Goal: Task Accomplishment & Management: Use online tool/utility

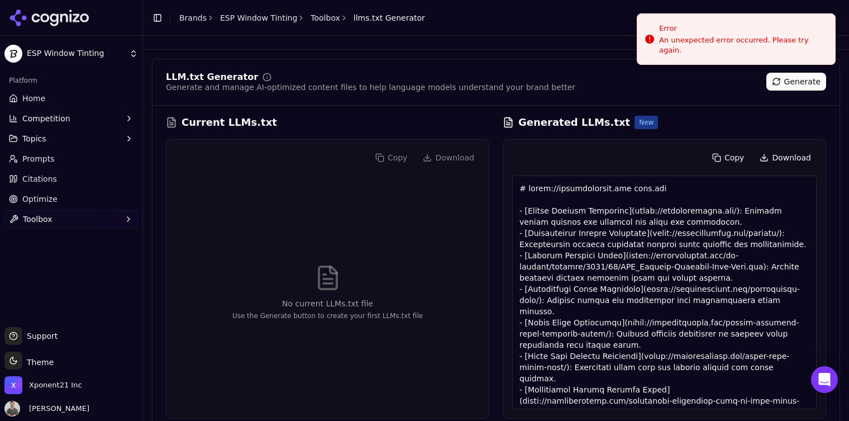
click at [181, 20] on link "Brands" at bounding box center [192, 17] width 27 height 9
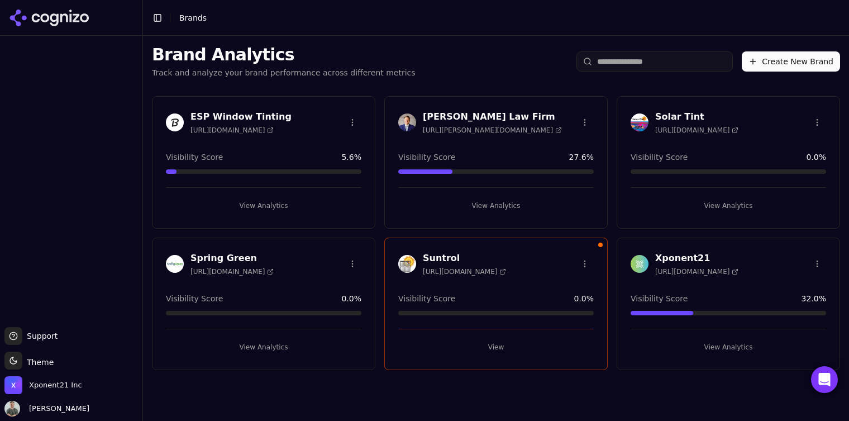
click at [295, 347] on button "View Analytics" at bounding box center [263, 347] width 195 height 18
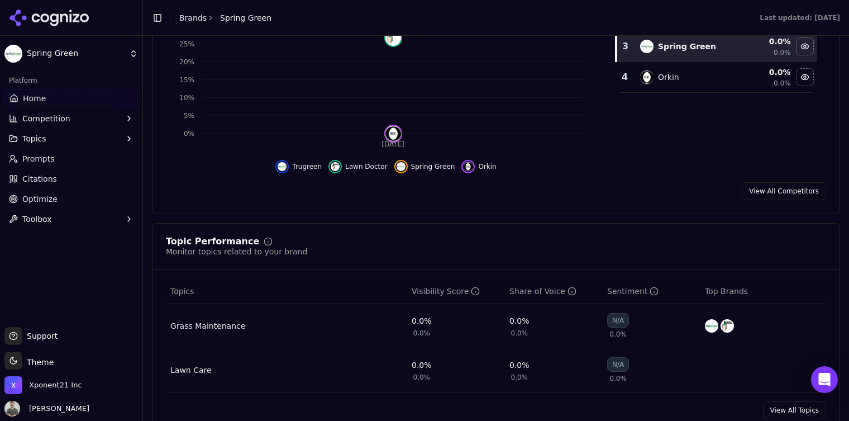
scroll to position [328, 0]
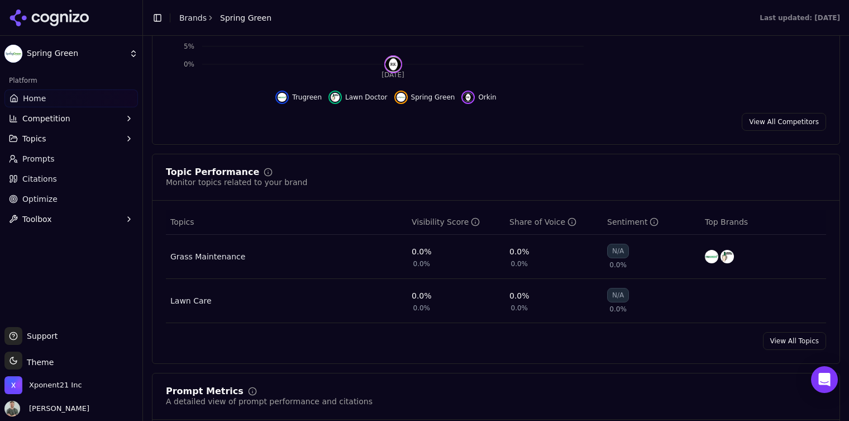
click at [119, 135] on button "Topics" at bounding box center [70, 139] width 133 height 18
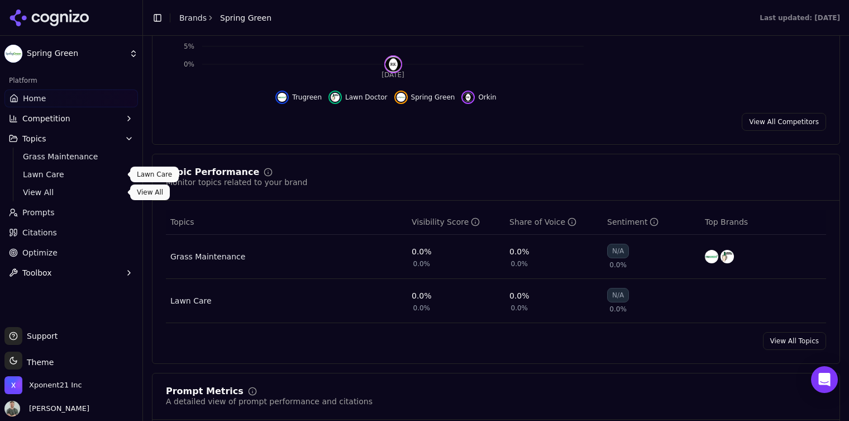
click at [70, 176] on span "Lawn Care" at bounding box center [71, 174] width 97 height 11
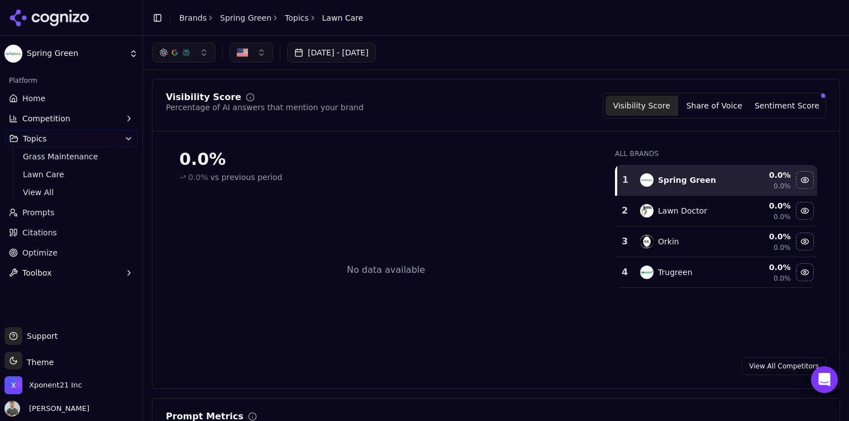
click at [74, 261] on link "Optimize" at bounding box center [70, 253] width 133 height 18
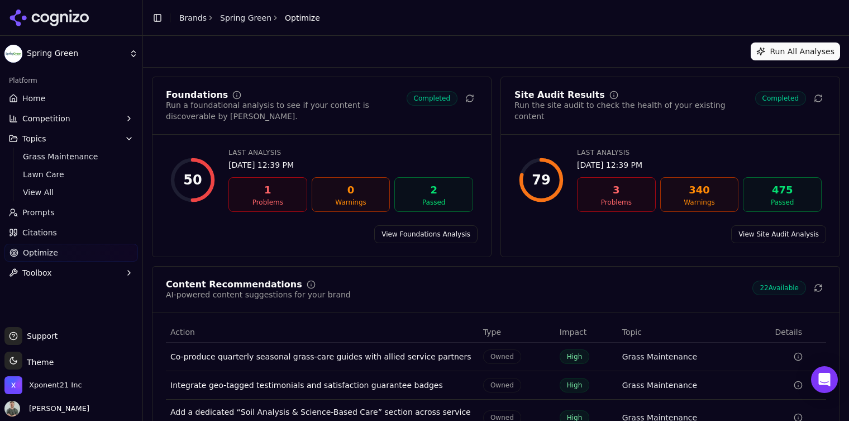
click at [254, 188] on div "1" at bounding box center [267, 190] width 69 height 16
click at [629, 198] on div "3 Problems" at bounding box center [616, 194] width 79 height 35
click at [779, 227] on link "View Site Audit Analysis" at bounding box center [778, 234] width 95 height 18
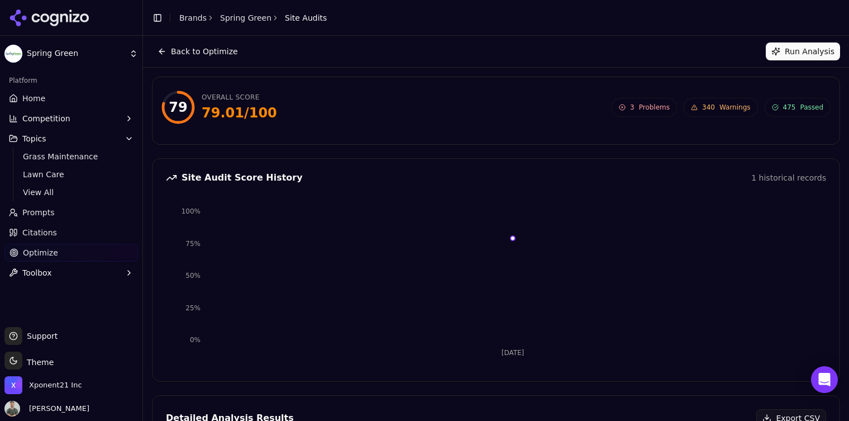
click at [160, 49] on button "Back to Optimize" at bounding box center [198, 51] width 92 height 18
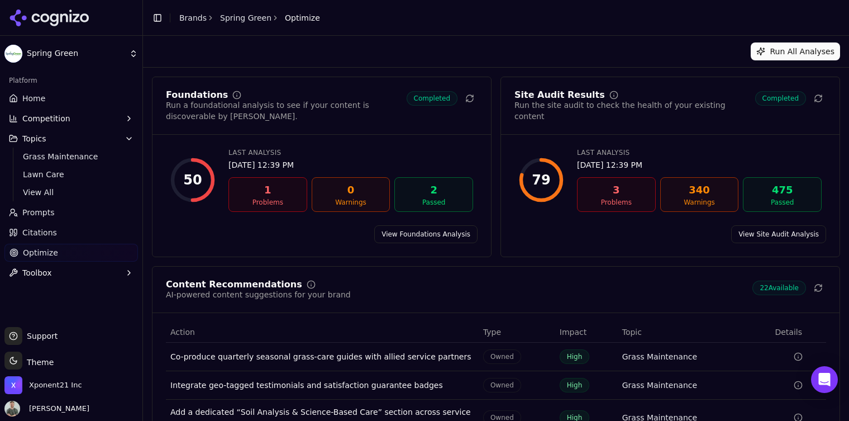
drag, startPoint x: 309, startPoint y: 42, endPoint x: 294, endPoint y: 39, distance: 15.6
click at [306, 42] on div "Run All Analyses" at bounding box center [496, 51] width 706 height 31
